Goal: Transaction & Acquisition: Download file/media

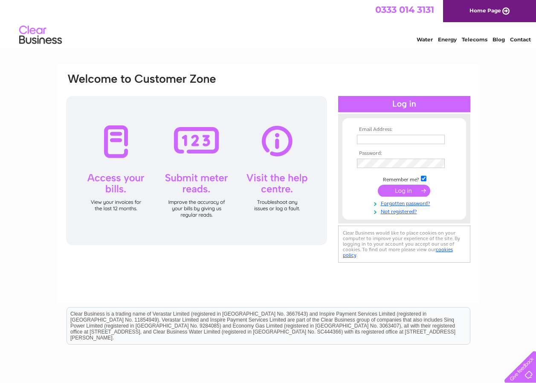
type input "finance@checkin-giraffe.uk"
click at [399, 191] on input "submit" at bounding box center [404, 190] width 52 height 12
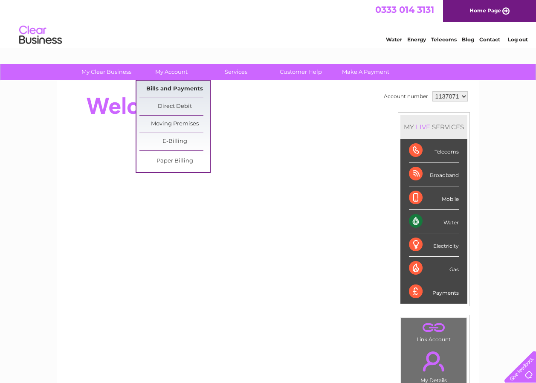
click at [158, 87] on link "Bills and Payments" at bounding box center [174, 89] width 70 height 17
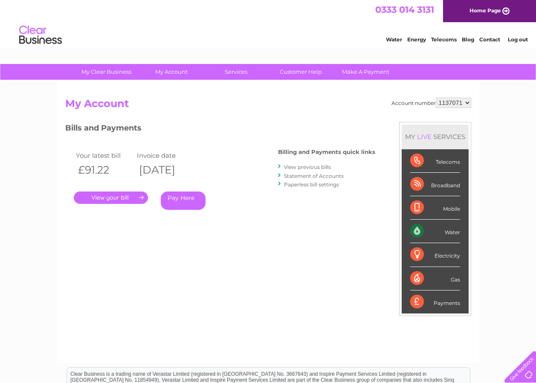
click at [127, 197] on link "." at bounding box center [111, 197] width 74 height 12
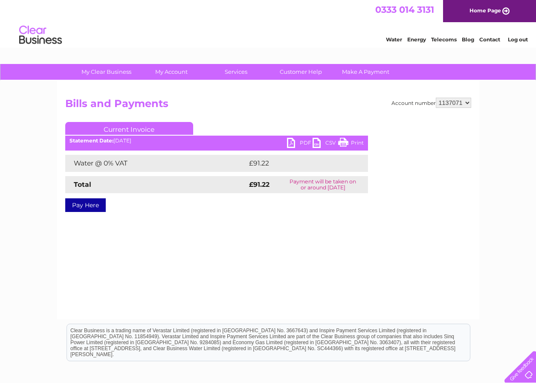
click at [294, 140] on link "PDF" at bounding box center [300, 144] width 26 height 12
click at [449, 103] on select "1137071 1141336" at bounding box center [452, 103] width 35 height 10
select select "1141336"
click at [436, 98] on select "1137071 1141336" at bounding box center [452, 103] width 35 height 10
click at [297, 141] on link "PDF" at bounding box center [300, 144] width 26 height 12
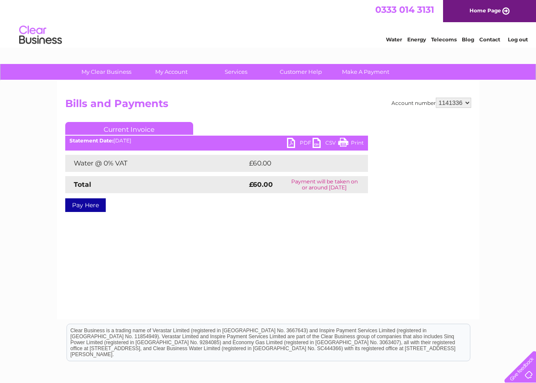
click at [446, 104] on select "1137071 1141336" at bounding box center [452, 103] width 35 height 10
select select "1137071"
click at [436, 98] on select "1137071 1141336" at bounding box center [452, 103] width 35 height 10
click at [294, 143] on link "PDF" at bounding box center [300, 144] width 26 height 12
